Goal: Task Accomplishment & Management: Manage account settings

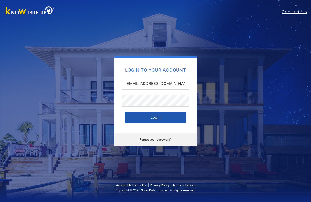
click at [152, 117] on button "Login" at bounding box center [156, 117] width 62 height 11
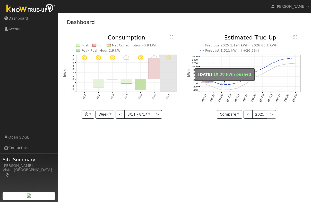
click at [221, 83] on icon "Previous 2025 1,194 kWh 2026 86.1 kWh Forecast 1,511 kWh [ +26.5% ] [DATE] [DAT…" at bounding box center [246, 76] width 119 height 82
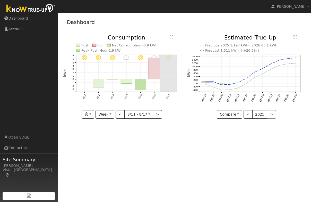
click at [210, 135] on div "User Profile First name Last name Email Email Notifications No Emails No Emails…" at bounding box center [184, 107] width 253 height 189
click at [14, 138] on link "Open SDGE" at bounding box center [29, 137] width 58 height 11
click at [305, 6] on span "[PERSON_NAME]" at bounding box center [291, 6] width 30 height 4
click at [290, 56] on link "Log Out" at bounding box center [290, 55] width 42 height 7
